Goal: Task Accomplishment & Management: Use online tool/utility

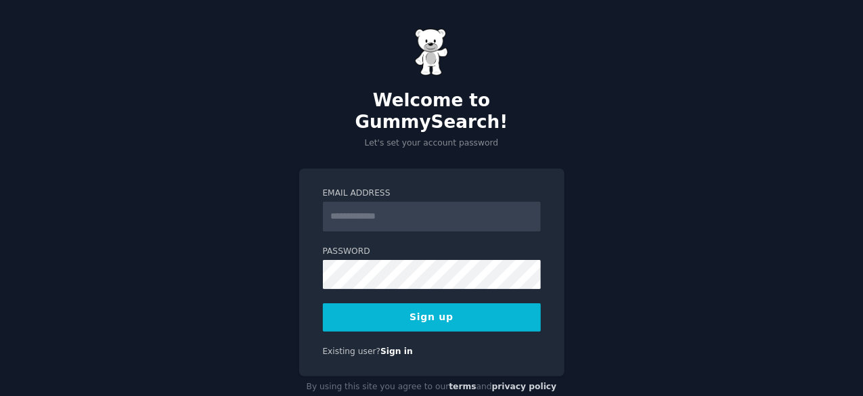
click at [407, 202] on input "Email Address" at bounding box center [432, 217] width 218 height 30
click at [110, 150] on div "Welcome to GummySearch! Let's set your account password Email Address Password …" at bounding box center [431, 213] width 863 height 426
click at [407, 202] on input "Email Address" at bounding box center [432, 217] width 218 height 30
paste input "**********"
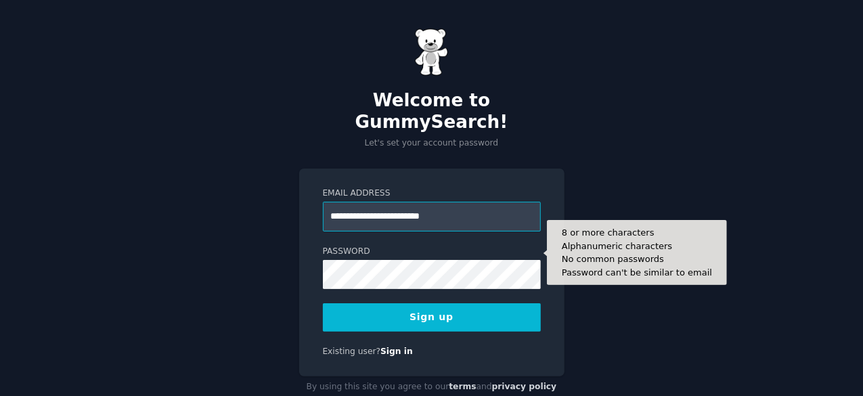
type input "**********"
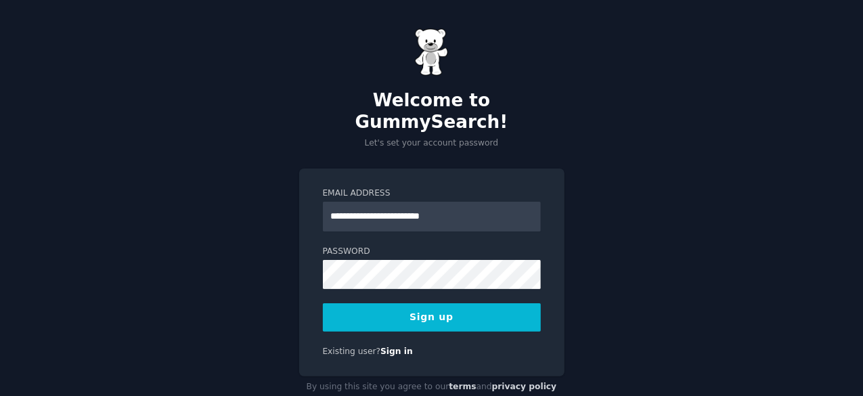
click at [356, 303] on button "Sign up" at bounding box center [432, 317] width 218 height 28
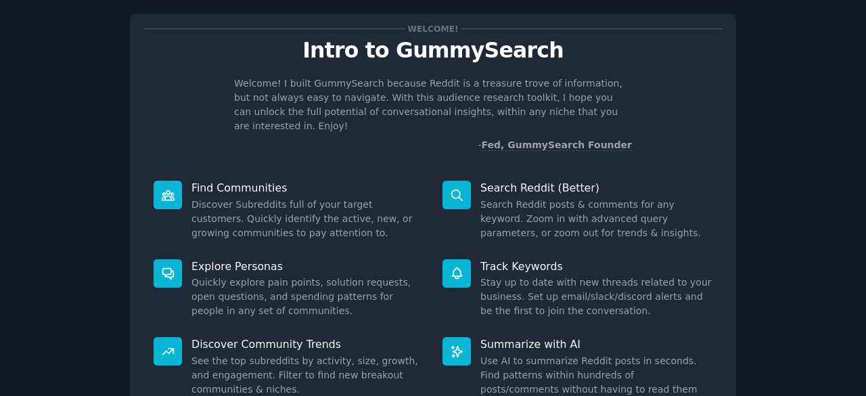
scroll to position [133, 0]
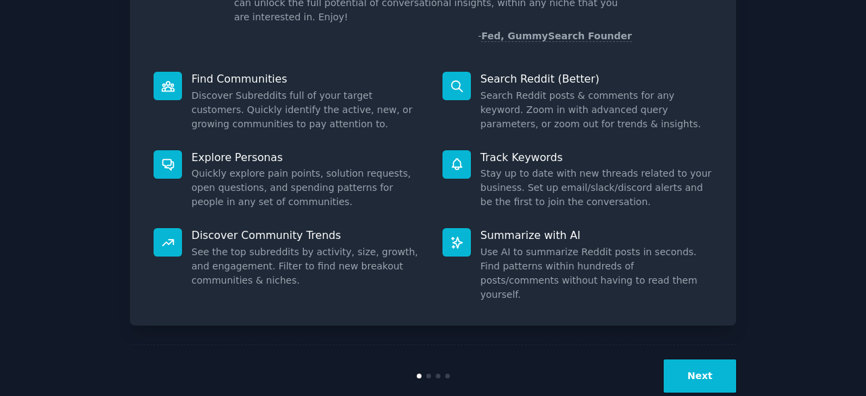
click at [697, 359] on button "Next" at bounding box center [700, 375] width 72 height 33
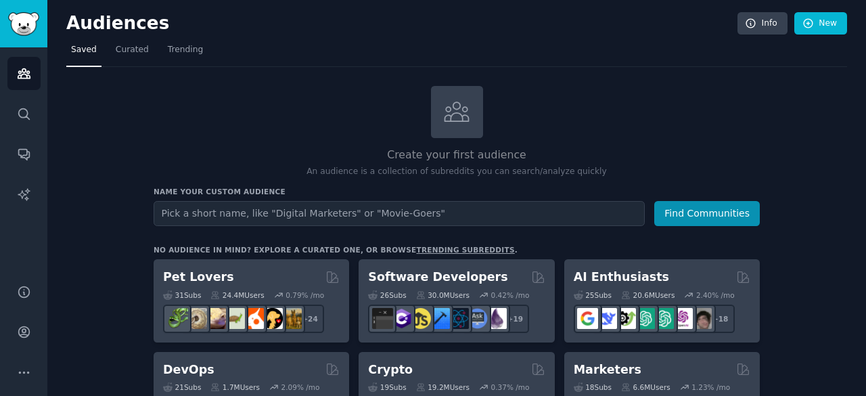
click at [495, 223] on input "text" at bounding box center [399, 213] width 491 height 25
click at [654, 201] on button "Find Communities" at bounding box center [707, 213] width 106 height 25
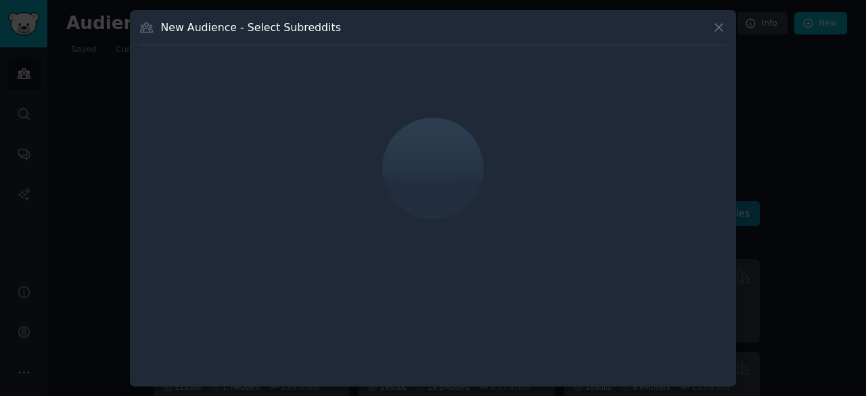
click at [724, 37] on div "New Audience - Select Subreddits" at bounding box center [432, 33] width 587 height 26
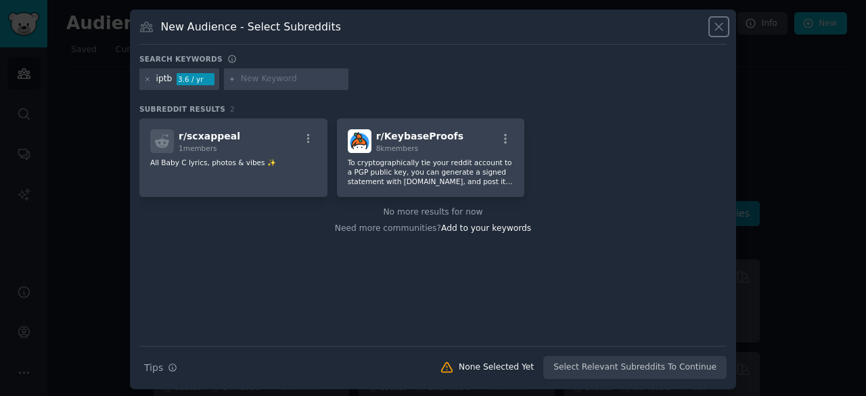
click at [723, 26] on icon at bounding box center [719, 27] width 14 height 14
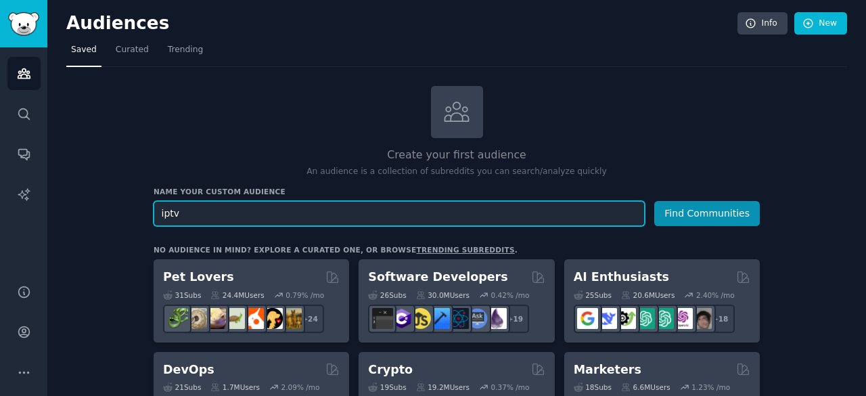
type input "iptv"
click at [654, 201] on button "Find Communities" at bounding box center [707, 213] width 106 height 25
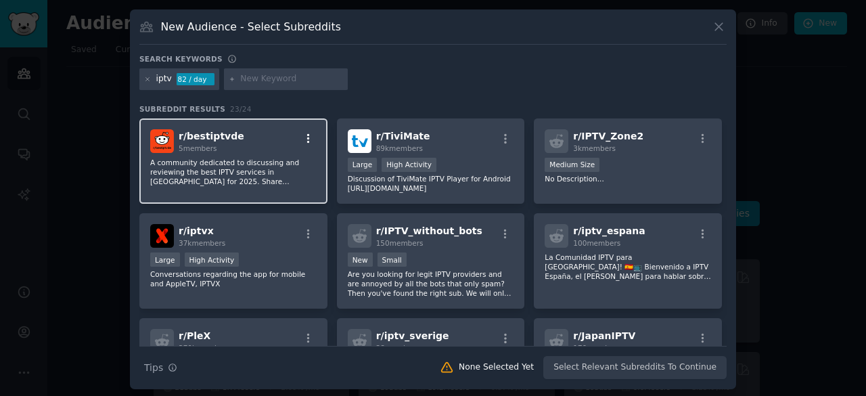
click at [309, 139] on icon "button" at bounding box center [309, 139] width 12 height 12
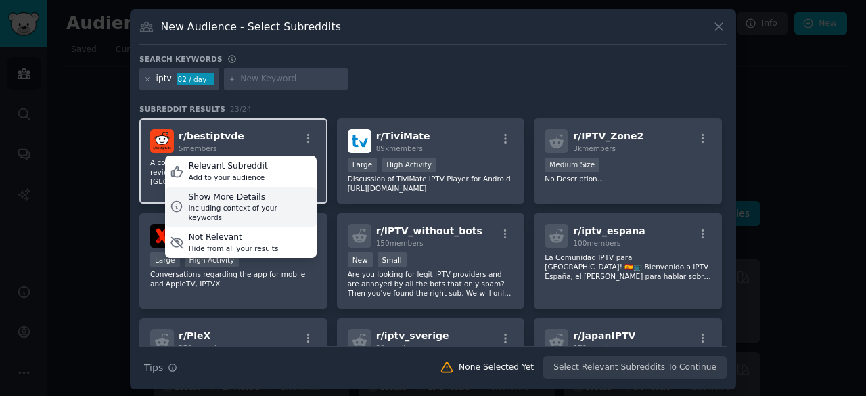
click at [242, 210] on div "Including context of your keywords" at bounding box center [249, 212] width 123 height 19
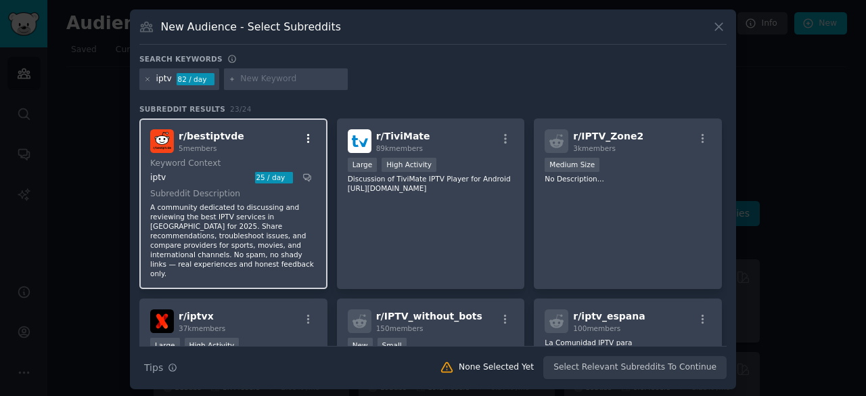
click at [307, 135] on icon "button" at bounding box center [309, 139] width 12 height 12
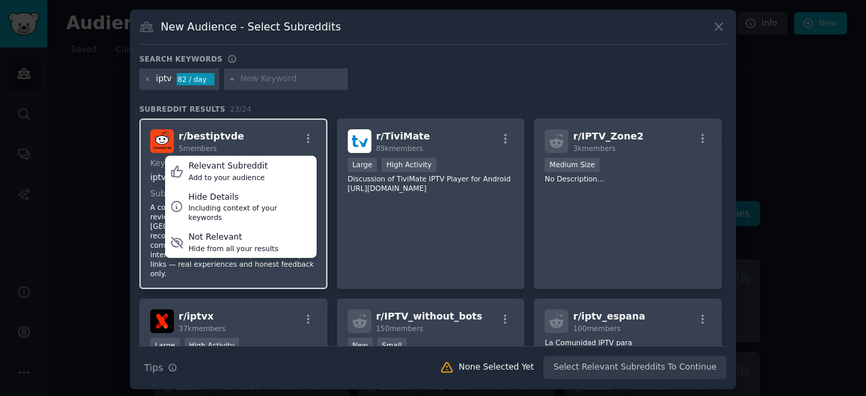
click at [150, 137] on img at bounding box center [162, 141] width 24 height 24
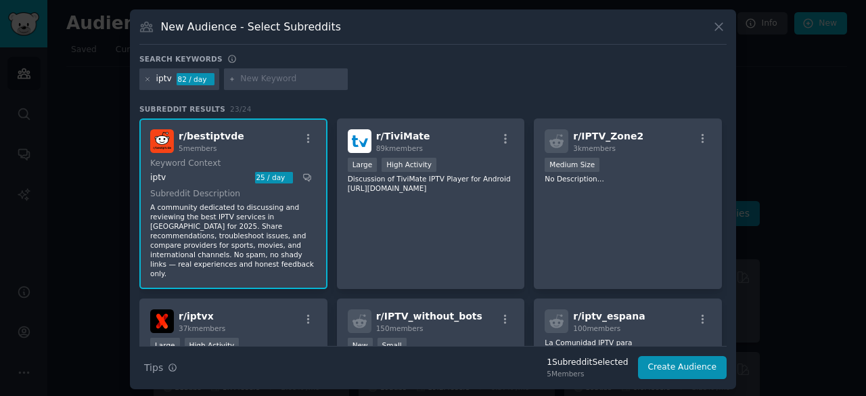
click at [171, 132] on img at bounding box center [162, 141] width 24 height 24
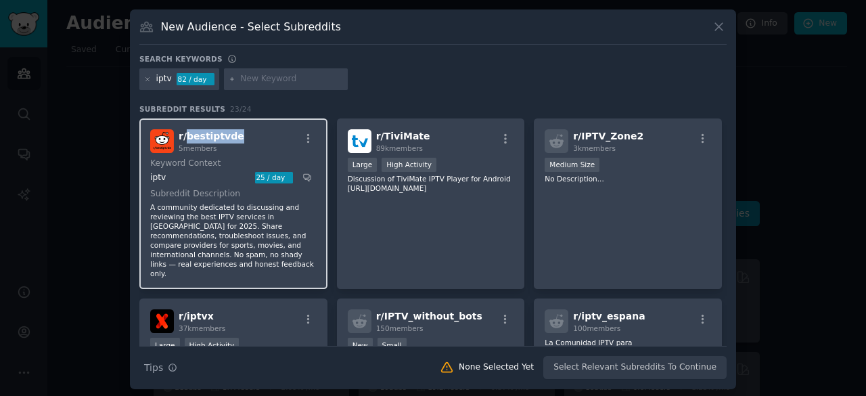
drag, startPoint x: 232, startPoint y: 132, endPoint x: 185, endPoint y: 141, distance: 48.2
click at [185, 141] on div "r/ bestiptvde 5 members" at bounding box center [233, 141] width 166 height 24
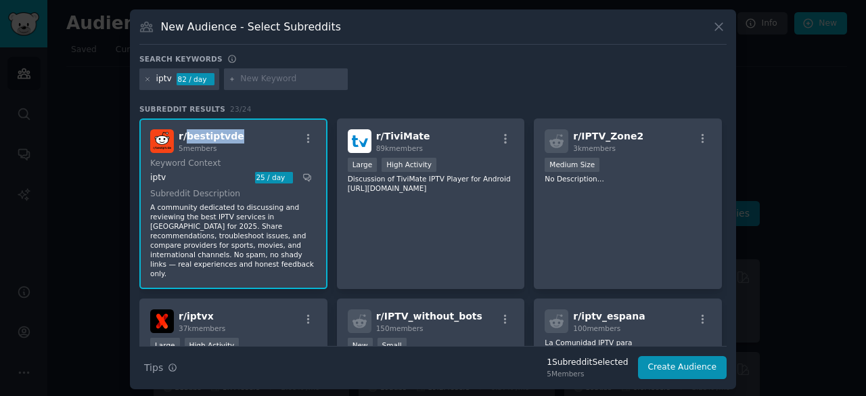
copy span "bestiptvde"
